Goal: Navigation & Orientation: Find specific page/section

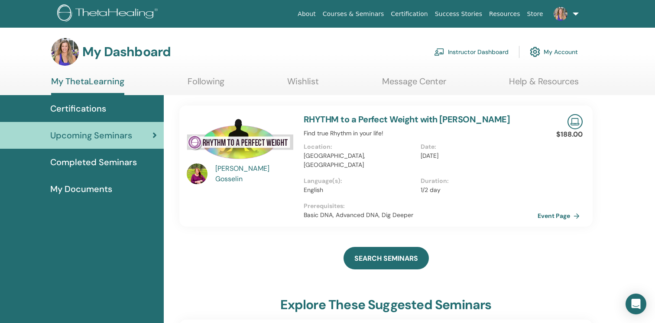
click at [557, 50] on link "My Account" at bounding box center [554, 51] width 48 height 19
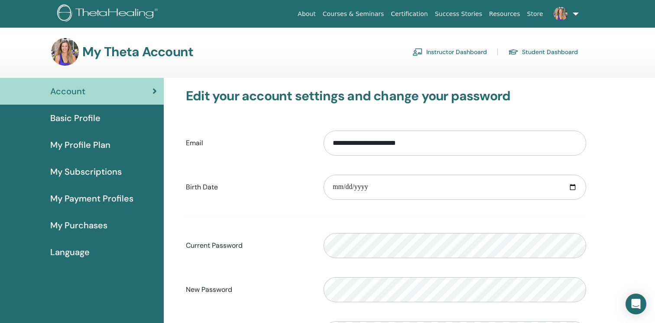
click at [544, 49] on link "Student Dashboard" at bounding box center [543, 52] width 70 height 14
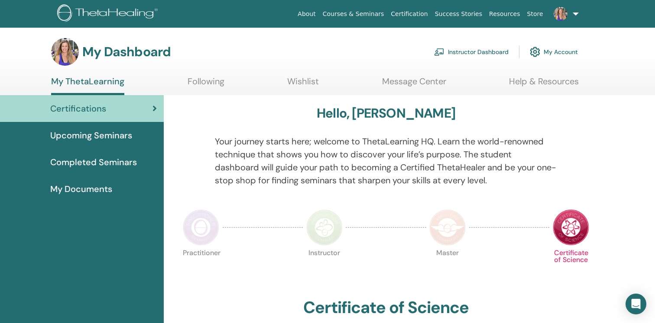
click at [109, 136] on span "Upcoming Seminars" at bounding box center [91, 135] width 82 height 13
